Goal: Information Seeking & Learning: Learn about a topic

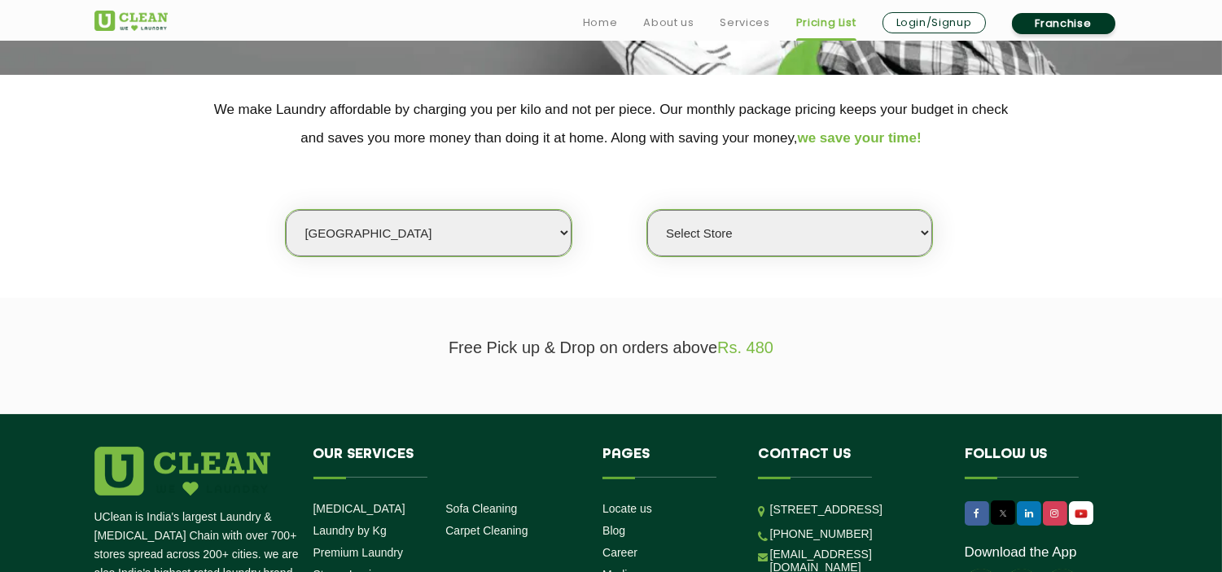
scroll to position [361, 0]
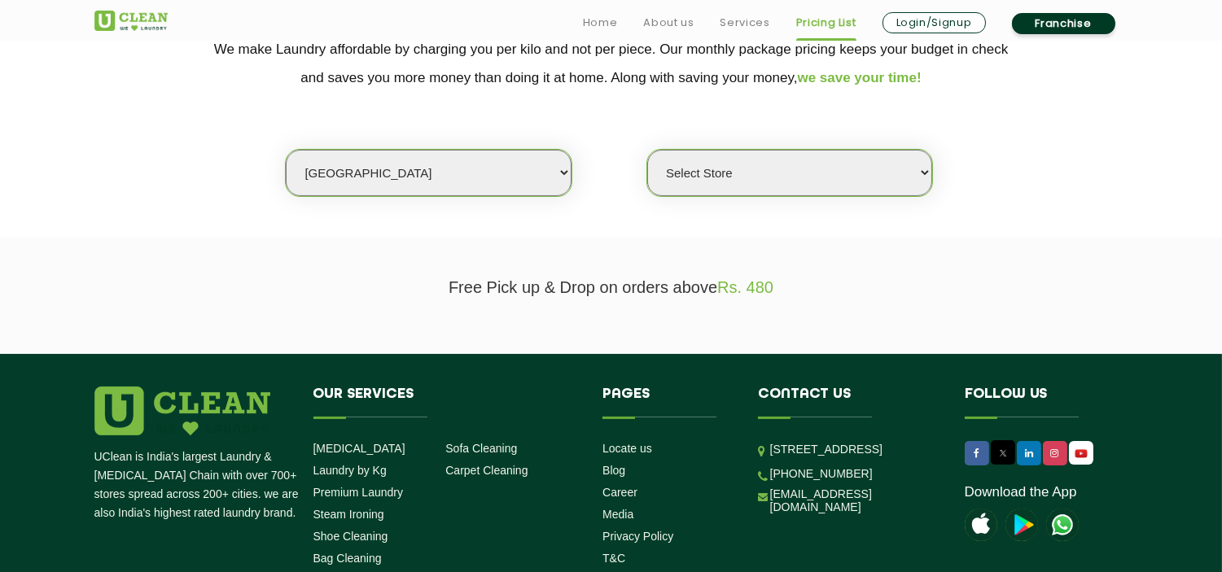
click at [409, 179] on select "Select city [GEOGRAPHIC_DATA] [GEOGRAPHIC_DATA] [GEOGRAPHIC_DATA] [GEOGRAPHIC_D…" at bounding box center [428, 173] width 285 height 46
drag, startPoint x: 250, startPoint y: 231, endPoint x: 269, endPoint y: 226, distance: 19.3
click at [250, 231] on section "We make Laundry affordable by charging you per kilo and not per piece. Our mont…" at bounding box center [611, 126] width 1222 height 223
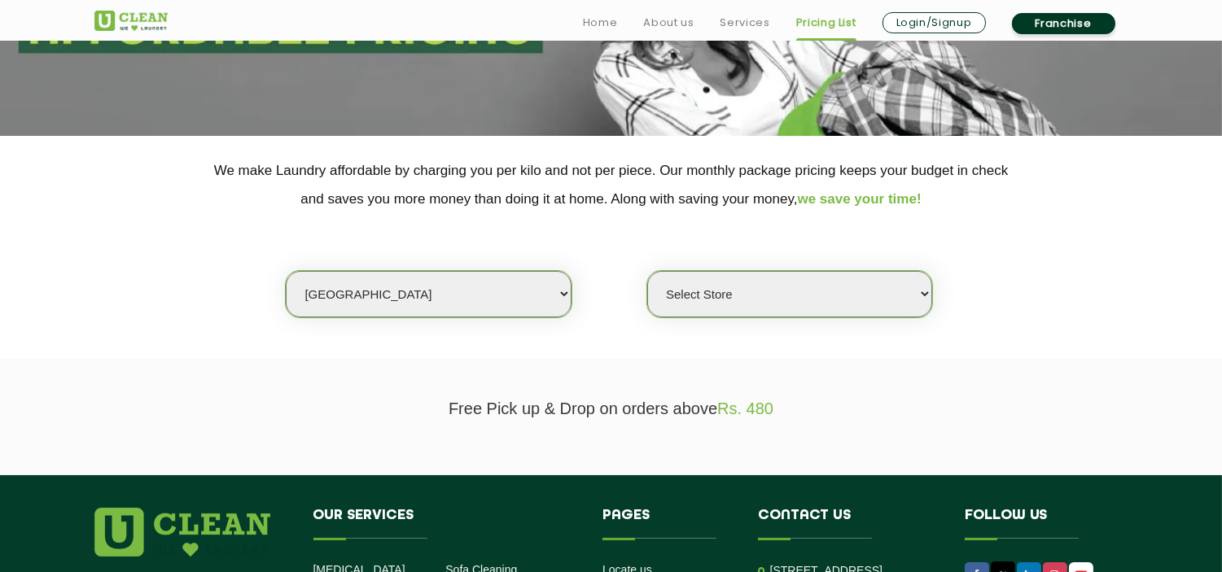
scroll to position [271, 0]
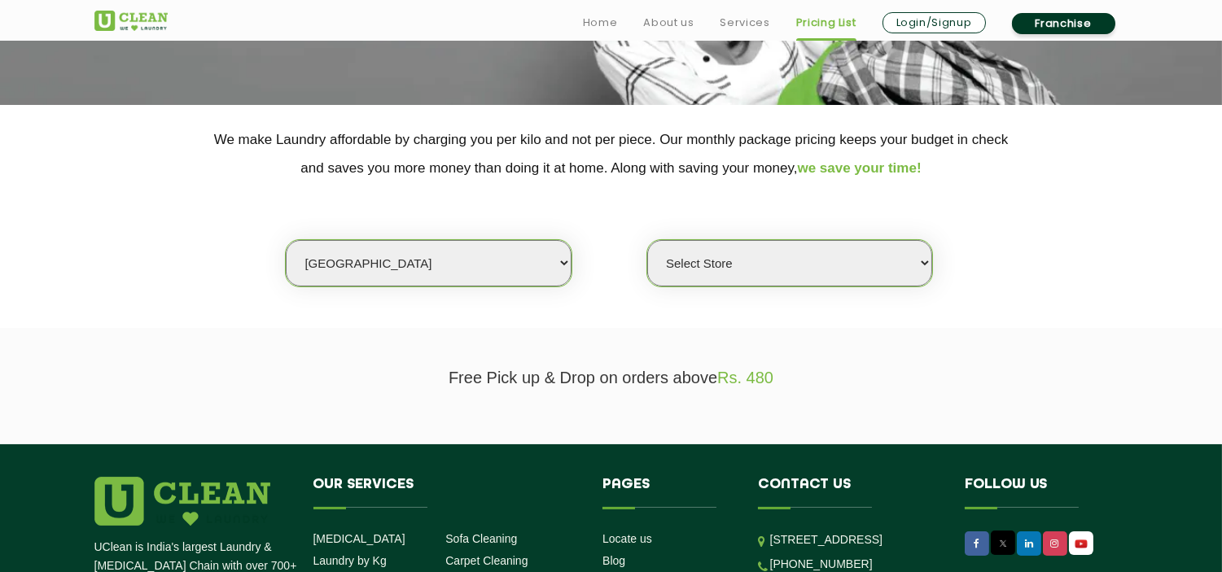
click at [465, 274] on select "Select city [GEOGRAPHIC_DATA] [GEOGRAPHIC_DATA] [GEOGRAPHIC_DATA] [GEOGRAPHIC_D…" at bounding box center [428, 263] width 285 height 46
click at [286, 240] on select "Select city [GEOGRAPHIC_DATA] [GEOGRAPHIC_DATA] [GEOGRAPHIC_DATA] [GEOGRAPHIC_D…" at bounding box center [428, 263] width 285 height 46
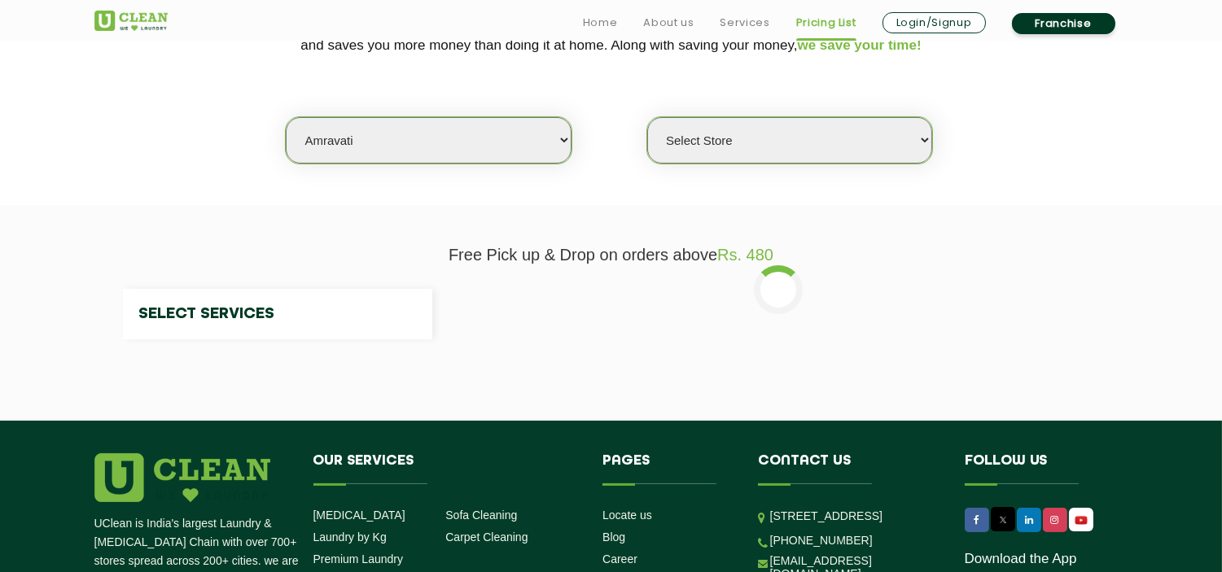
scroll to position [542, 0]
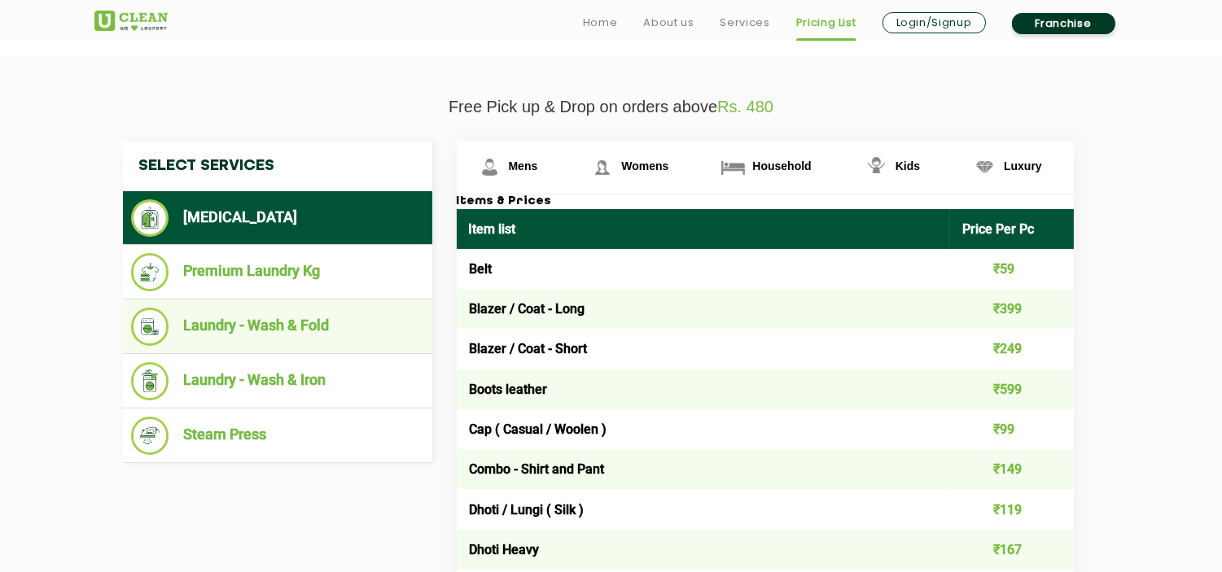
click at [282, 314] on li "Laundry - Wash & Fold" at bounding box center [277, 327] width 293 height 38
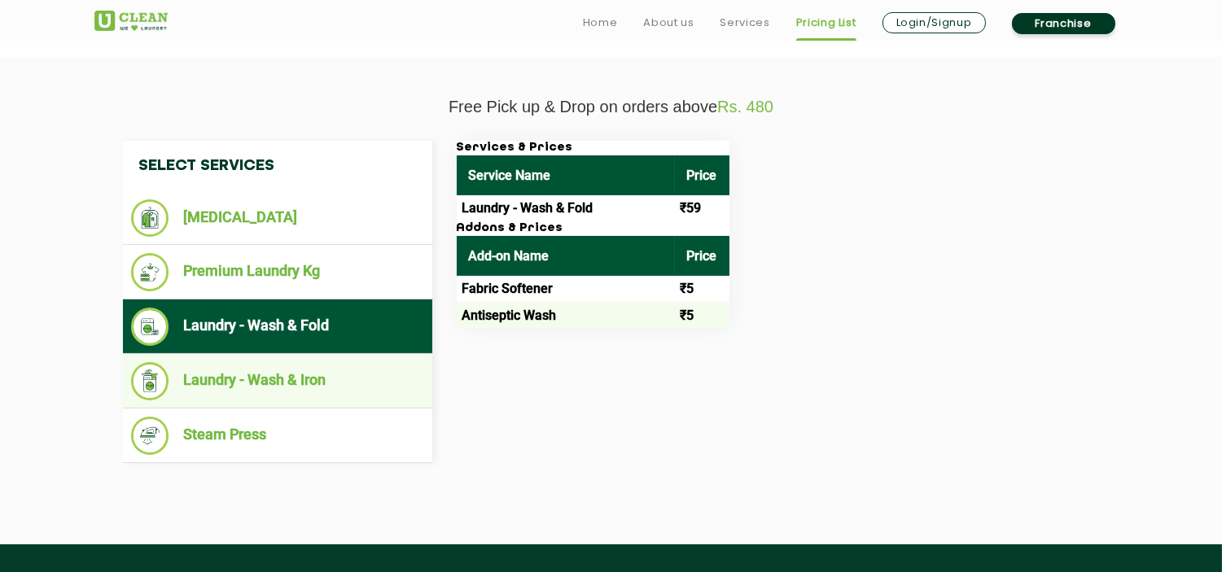
click at [299, 383] on li "Laundry - Wash & Iron" at bounding box center [277, 381] width 293 height 38
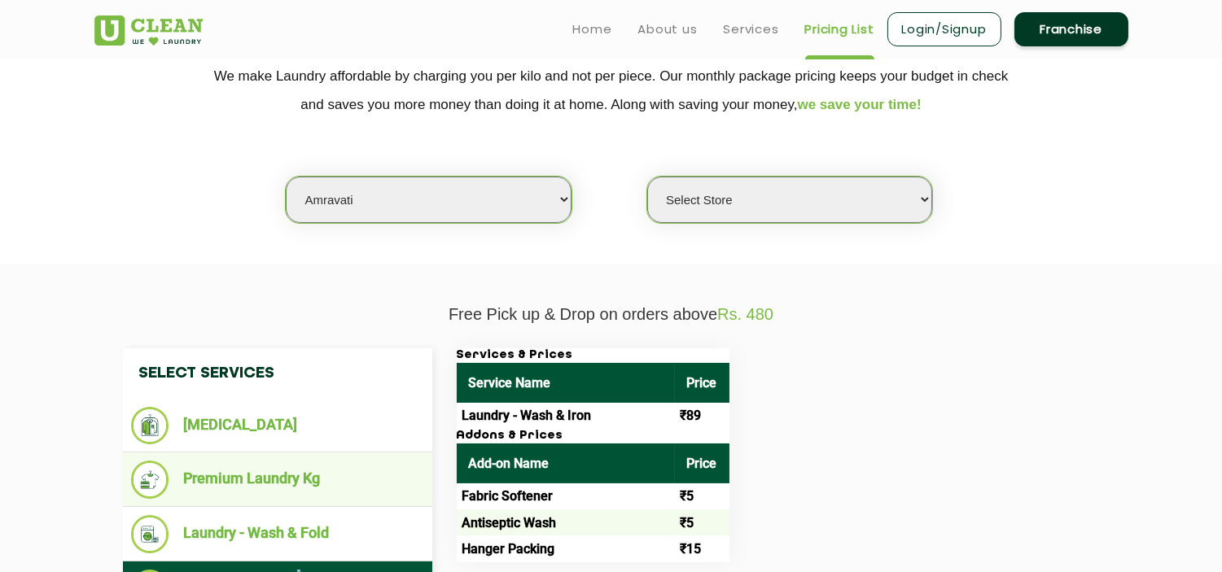
scroll to position [181, 0]
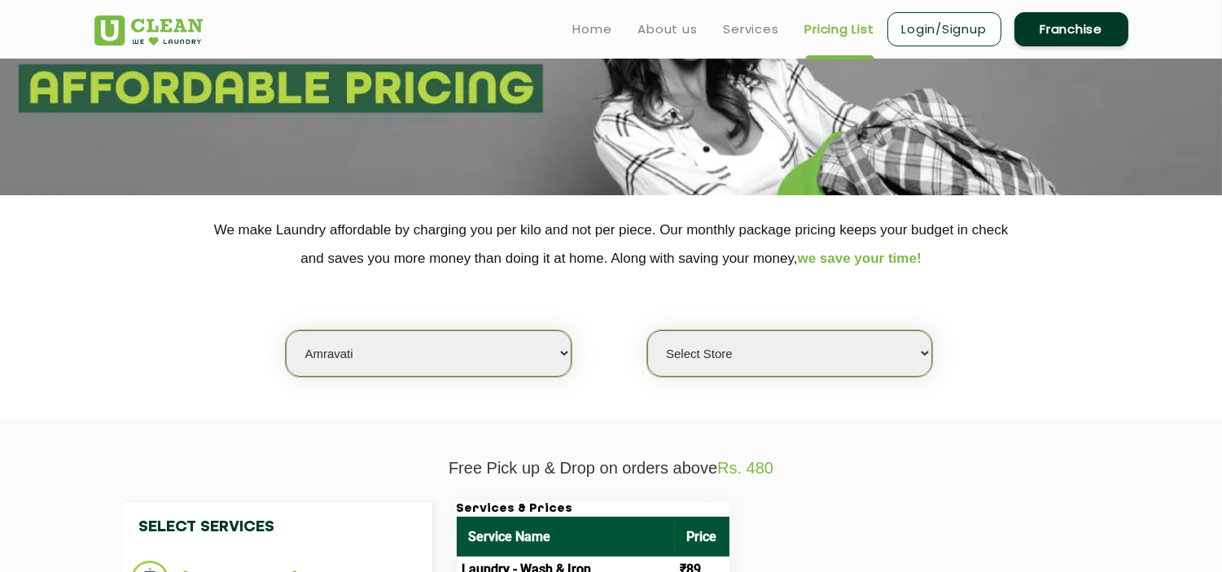
click at [393, 369] on select "Select city [GEOGRAPHIC_DATA] [GEOGRAPHIC_DATA] [GEOGRAPHIC_DATA] [GEOGRAPHIC_D…" at bounding box center [428, 353] width 285 height 46
select select "49"
click at [286, 330] on select "Select city [GEOGRAPHIC_DATA] [GEOGRAPHIC_DATA] [GEOGRAPHIC_DATA] [GEOGRAPHIC_D…" at bounding box center [428, 353] width 285 height 46
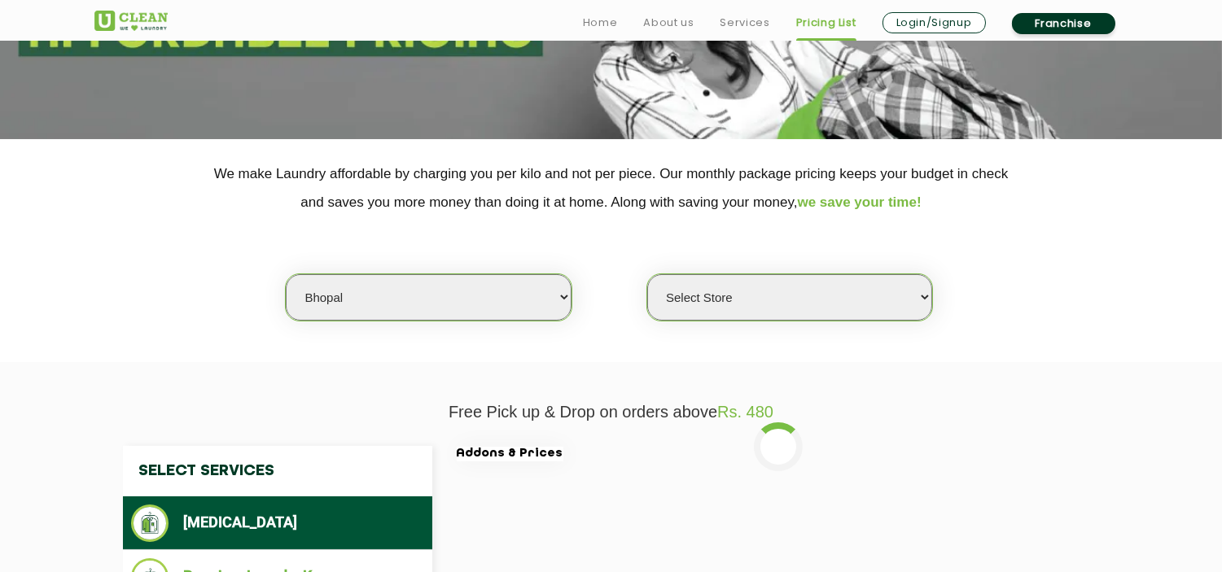
scroll to position [361, 0]
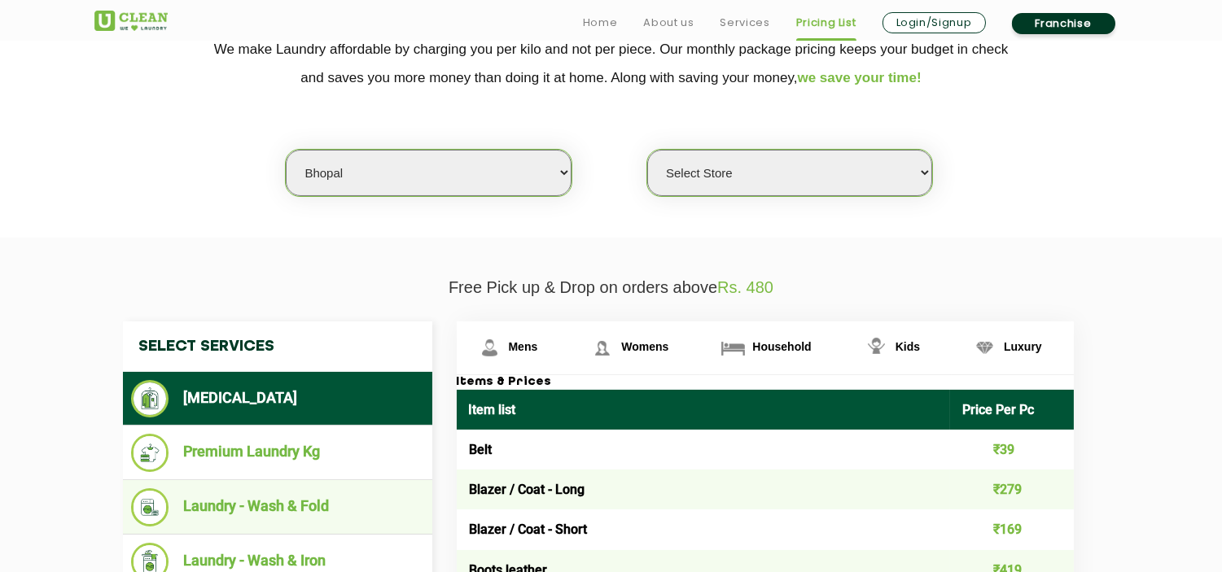
click at [296, 506] on li "Laundry - Wash & Fold" at bounding box center [277, 507] width 293 height 38
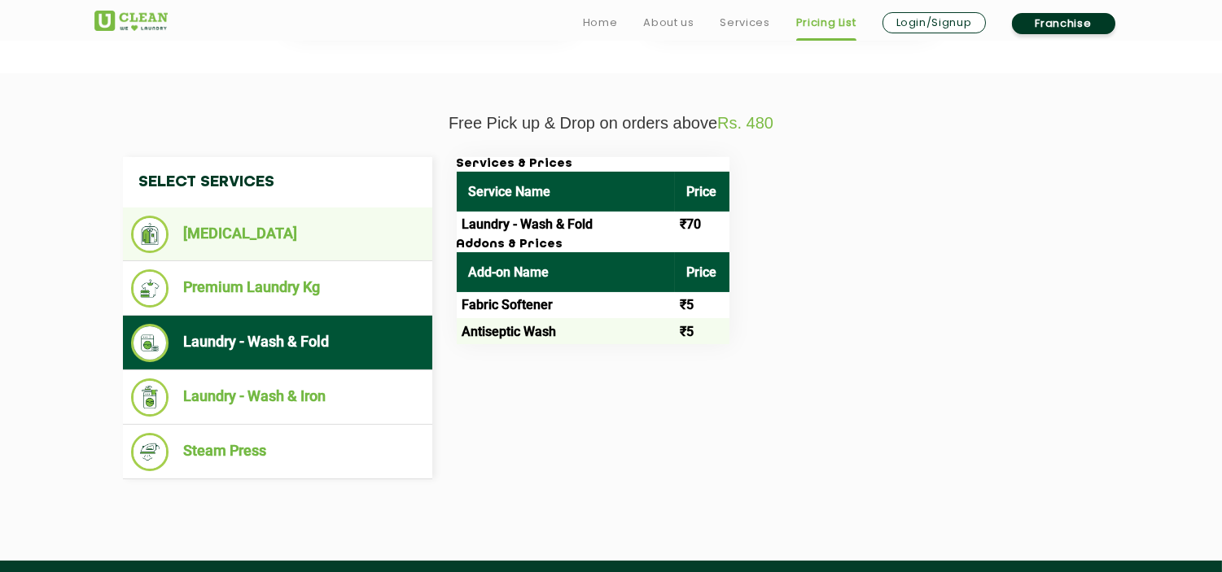
scroll to position [542, 0]
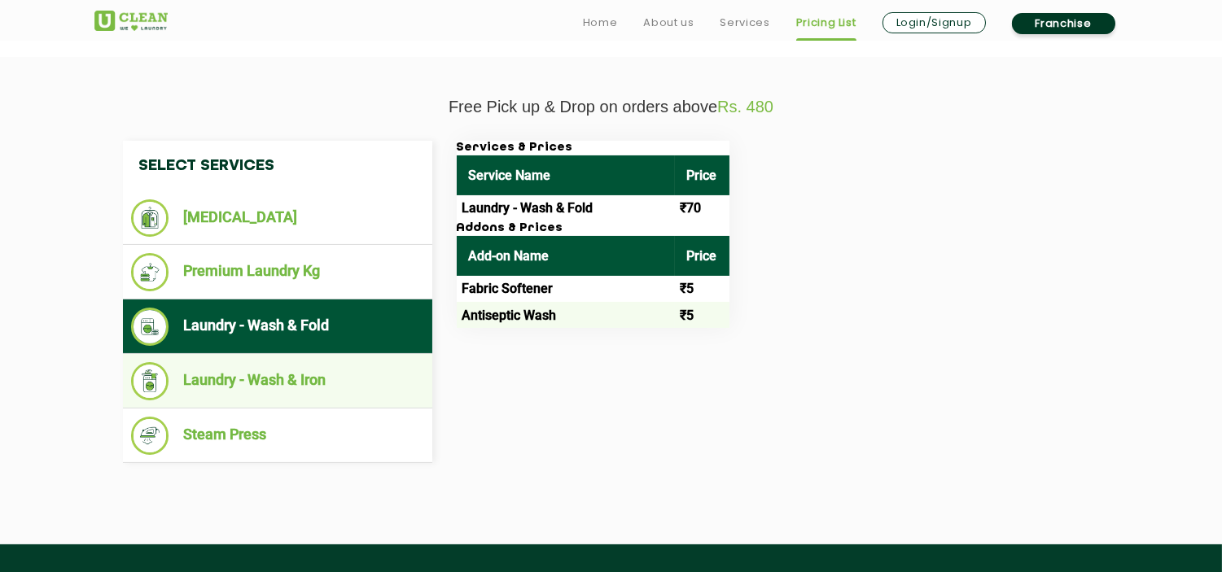
click at [279, 376] on li "Laundry - Wash & Iron" at bounding box center [277, 381] width 293 height 38
